Goal: Task Accomplishment & Management: Use online tool/utility

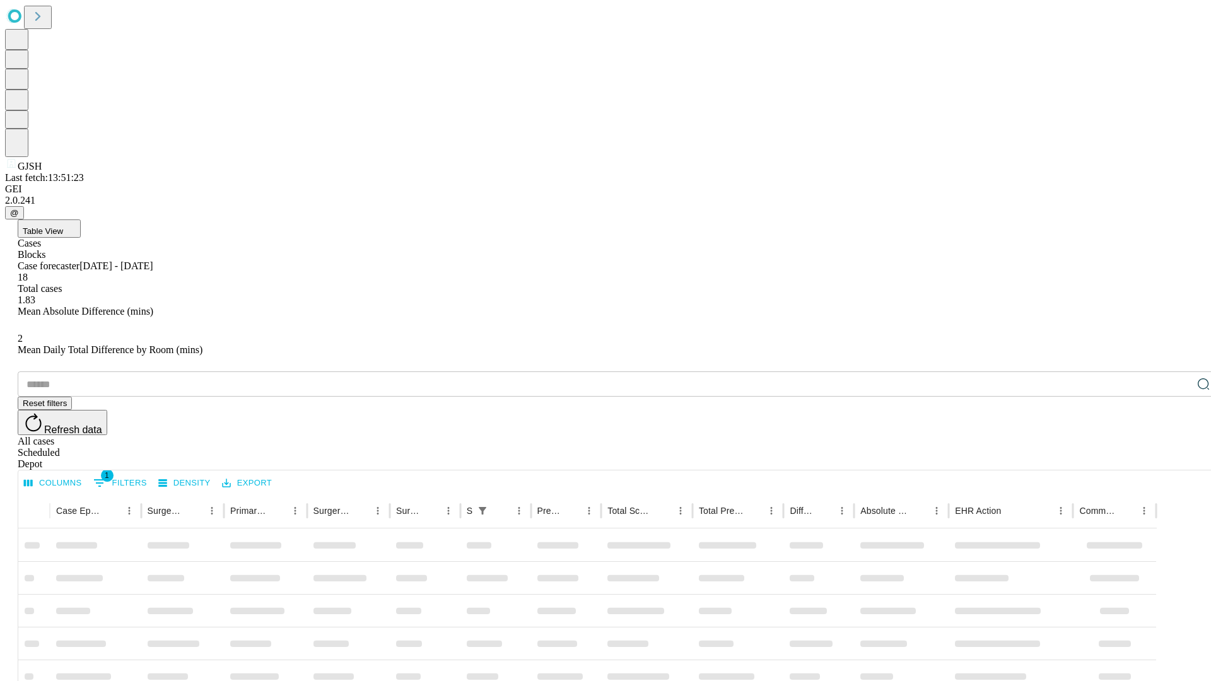
click at [1178, 459] on div "Depot" at bounding box center [618, 464] width 1201 height 11
